Goal: Task Accomplishment & Management: Manage account settings

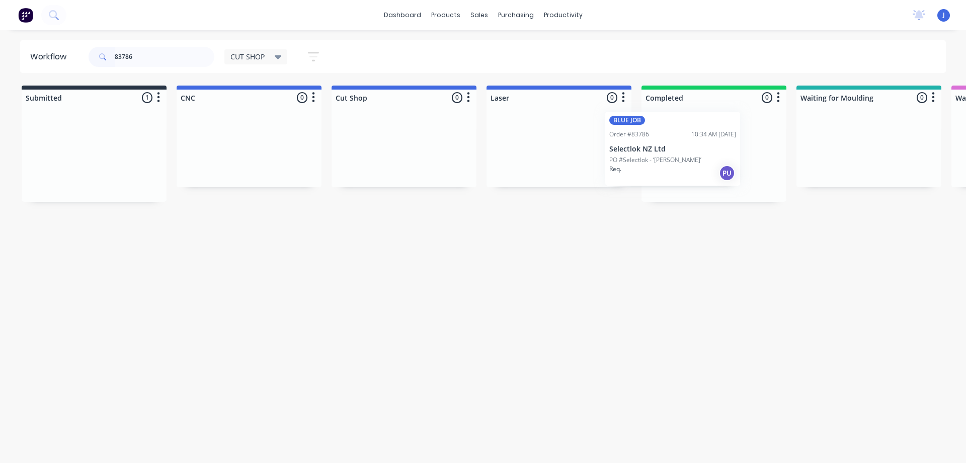
drag, startPoint x: 124, startPoint y: 171, endPoint x: 682, endPoint y: 150, distance: 559.1
click at [713, 173] on div "Req. PU" at bounding box center [714, 181] width 127 height 17
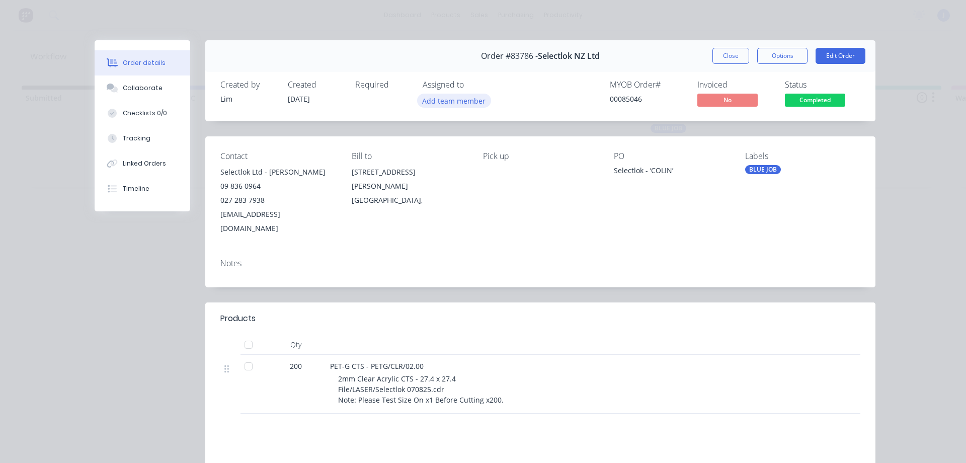
click at [454, 104] on button "Add team member" at bounding box center [454, 101] width 74 height 14
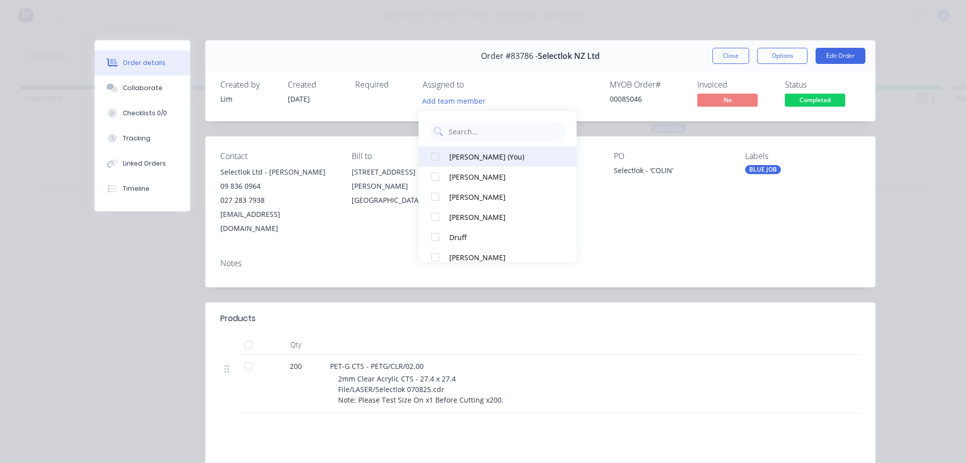
click at [480, 154] on div "[PERSON_NAME] (You)" at bounding box center [502, 156] width 106 height 11
click at [714, 58] on button "Close" at bounding box center [731, 56] width 37 height 16
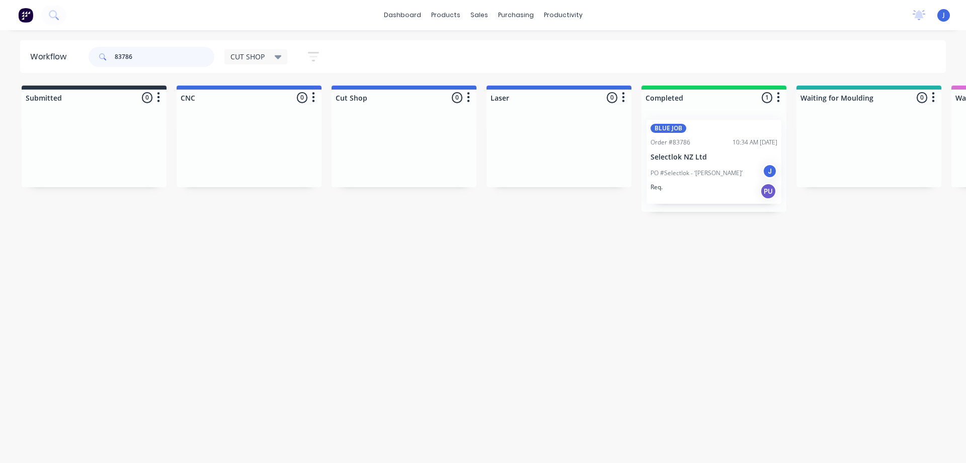
drag, startPoint x: 148, startPoint y: 59, endPoint x: 104, endPoint y: 68, distance: 45.7
click at [104, 68] on div "83786" at bounding box center [152, 57] width 126 height 30
drag, startPoint x: 84, startPoint y: 163, endPoint x: 556, endPoint y: 160, distance: 471.6
click at [575, 158] on div "Order #83850 01:31 PM [DATE] Stock PO # Req. [DATE] Del" at bounding box center [559, 150] width 135 height 60
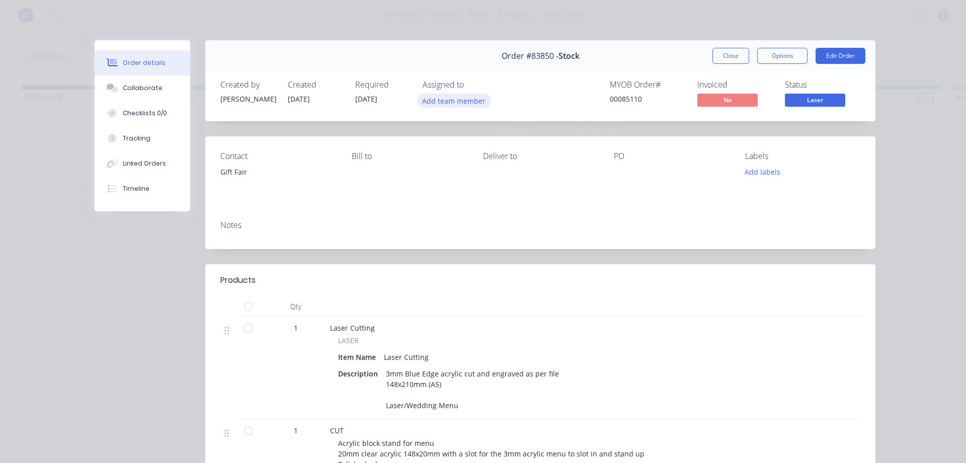
click at [439, 105] on button "Add team member" at bounding box center [454, 101] width 74 height 14
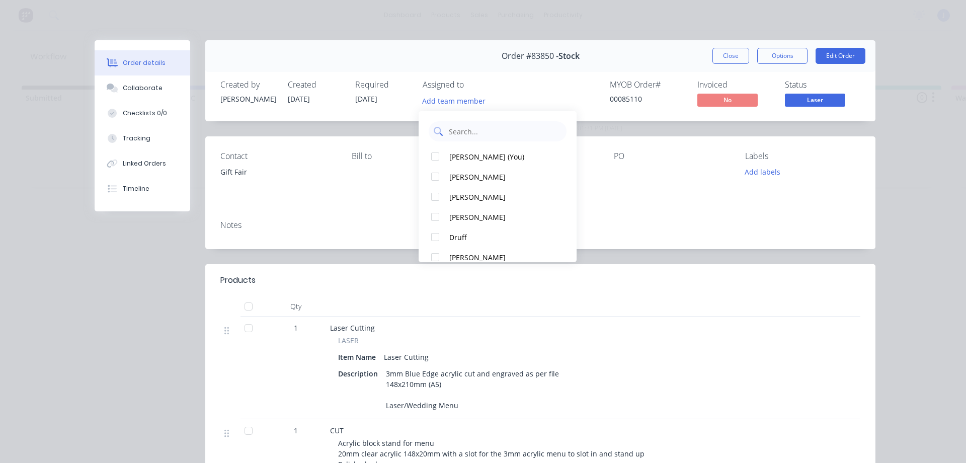
drag, startPoint x: 457, startPoint y: 157, endPoint x: 484, endPoint y: 140, distance: 31.9
click at [457, 156] on div "[PERSON_NAME] (You)" at bounding box center [502, 156] width 106 height 11
drag, startPoint x: 723, startPoint y: 53, endPoint x: 693, endPoint y: 71, distance: 34.8
click at [722, 53] on button "Close" at bounding box center [731, 56] width 37 height 16
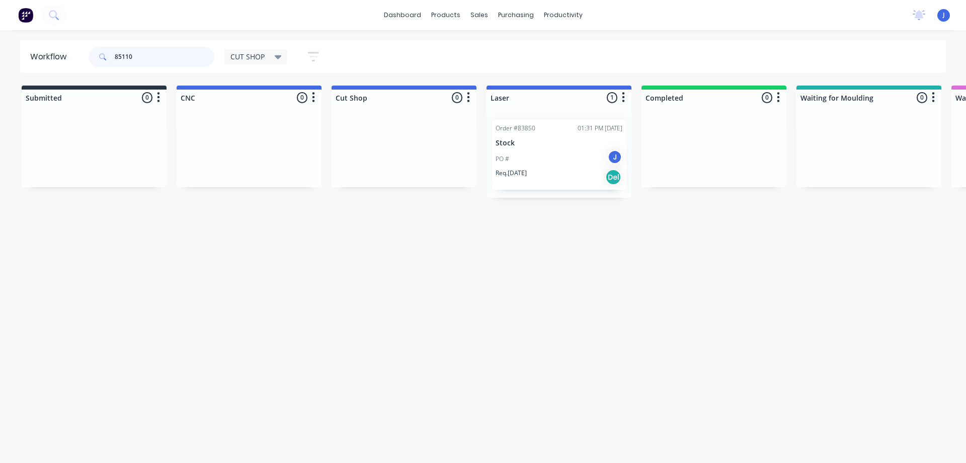
click at [139, 53] on input "85110" at bounding box center [165, 57] width 100 height 20
drag, startPoint x: 139, startPoint y: 53, endPoint x: 0, endPoint y: 429, distance: 401.3
click at [139, 54] on input "85111" at bounding box center [165, 57] width 100 height 20
type input "85111"
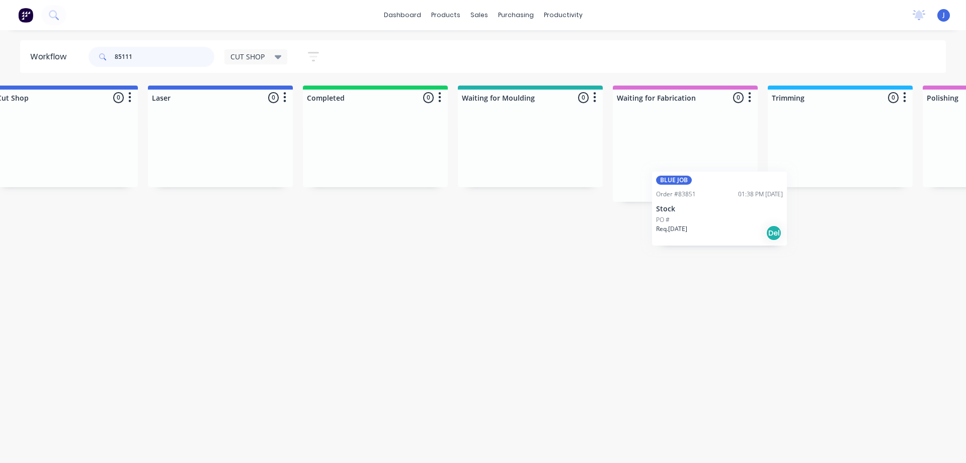
scroll to position [0, 339]
drag, startPoint x: 110, startPoint y: 176, endPoint x: 708, endPoint y: 183, distance: 598.0
click at [686, 166] on div "PO #" at bounding box center [685, 168] width 127 height 9
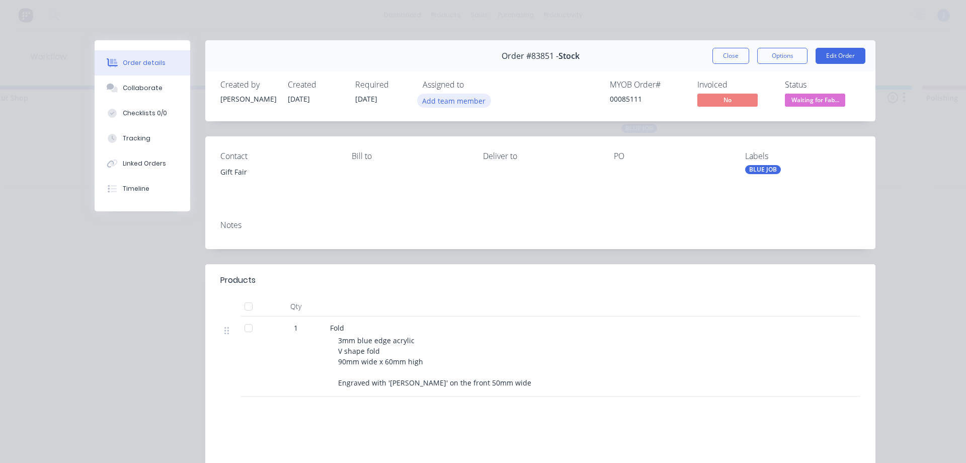
click at [439, 103] on button "Add team member" at bounding box center [454, 101] width 74 height 14
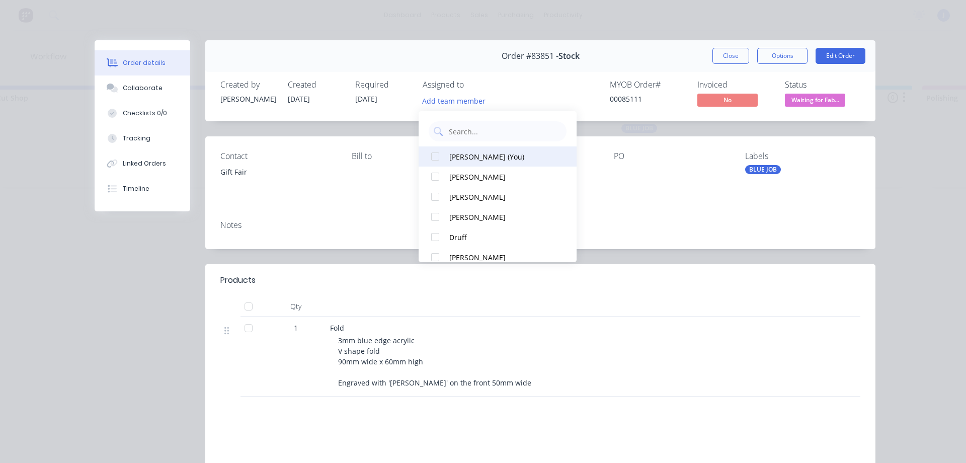
click at [462, 159] on div "[PERSON_NAME] (You)" at bounding box center [502, 156] width 106 height 11
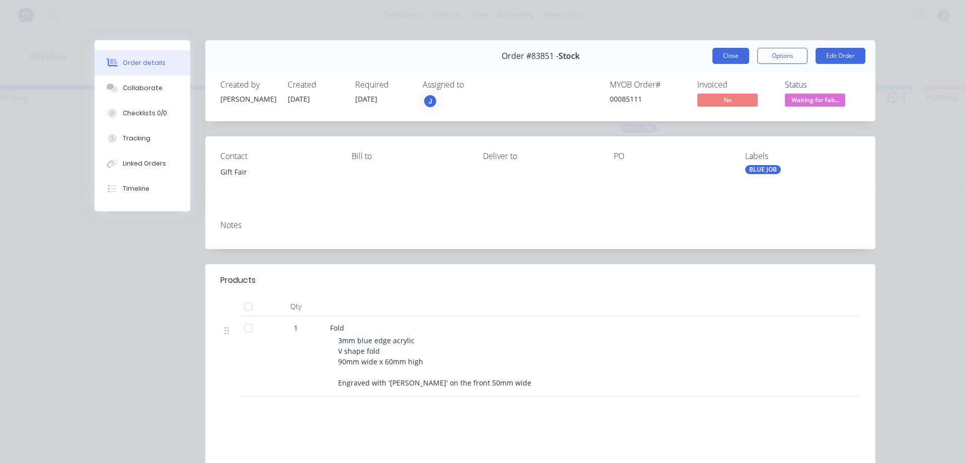
click at [724, 56] on button "Close" at bounding box center [731, 56] width 37 height 16
